Goal: Task Accomplishment & Management: Check status

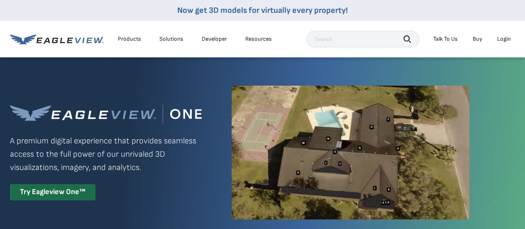
click at [505, 37] on div "Login" at bounding box center [504, 38] width 14 height 7
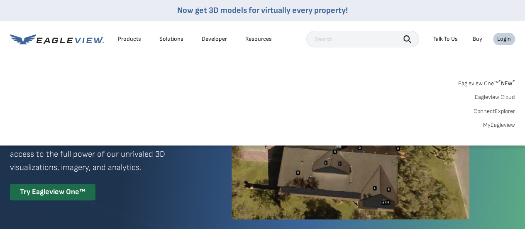
click at [499, 94] on link "Eagleview Cloud" at bounding box center [495, 96] width 40 height 7
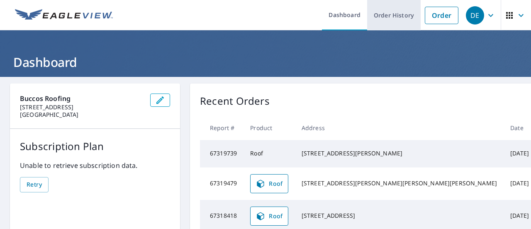
click at [393, 20] on link "Order History" at bounding box center [394, 15] width 54 height 30
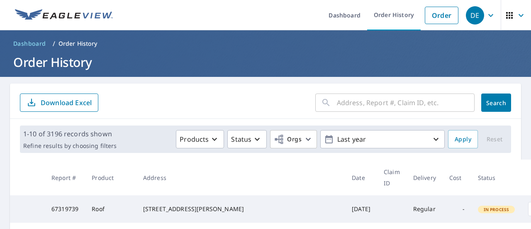
click at [371, 107] on input "text" at bounding box center [406, 102] width 138 height 23
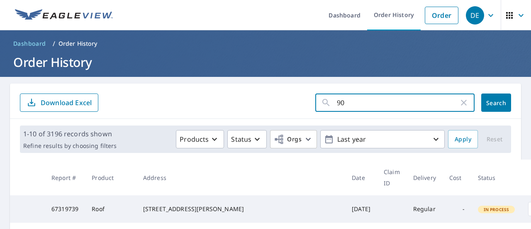
type input "902"
click button "Search" at bounding box center [496, 102] width 30 height 18
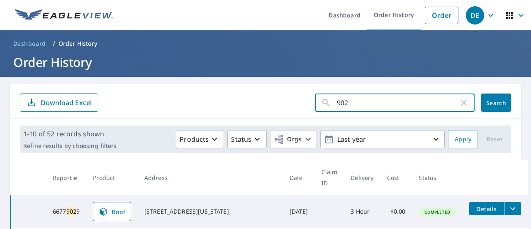
click at [368, 108] on input "902" at bounding box center [398, 102] width 122 height 23
click button "Search" at bounding box center [496, 102] width 30 height 18
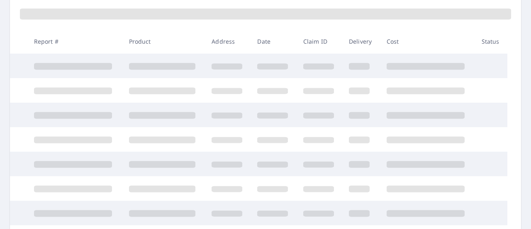
scroll to position [125, 0]
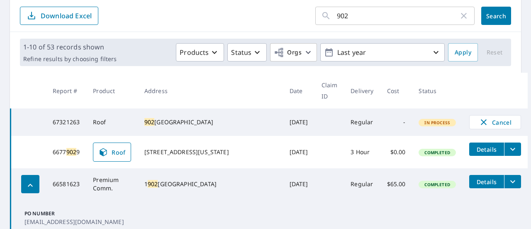
scroll to position [89, 0]
